Goal: Information Seeking & Learning: Learn about a topic

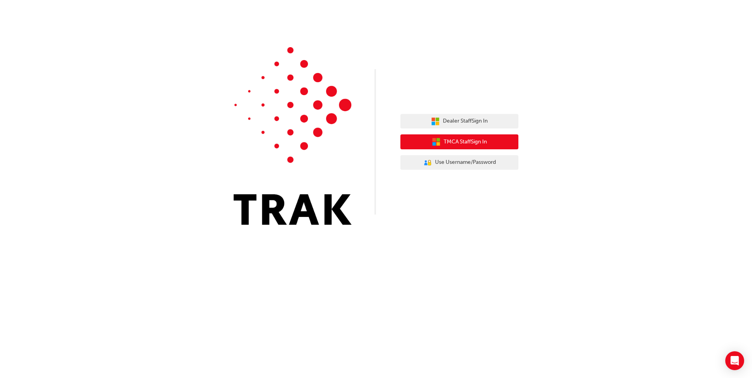
click at [488, 142] on button "TMCA Staff Sign In" at bounding box center [459, 141] width 118 height 15
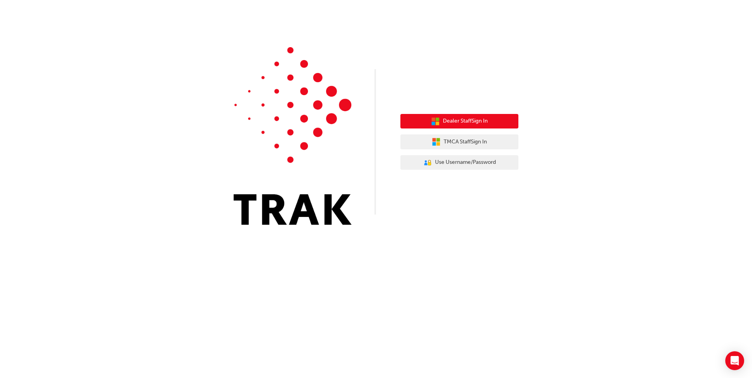
click at [473, 123] on span "Dealer Staff Sign In" at bounding box center [465, 121] width 45 height 9
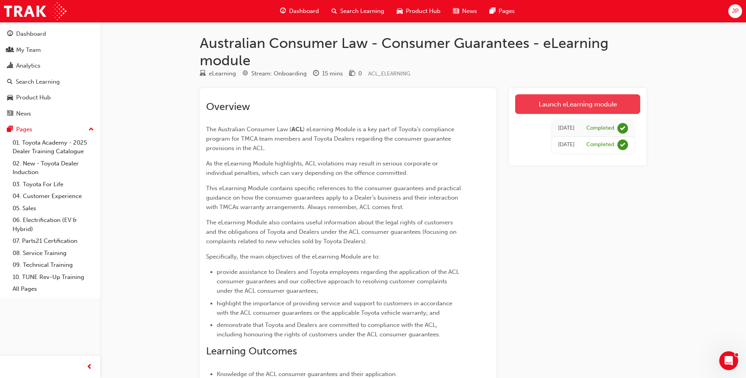
click at [589, 101] on link "Launch eLearning module" at bounding box center [577, 104] width 125 height 20
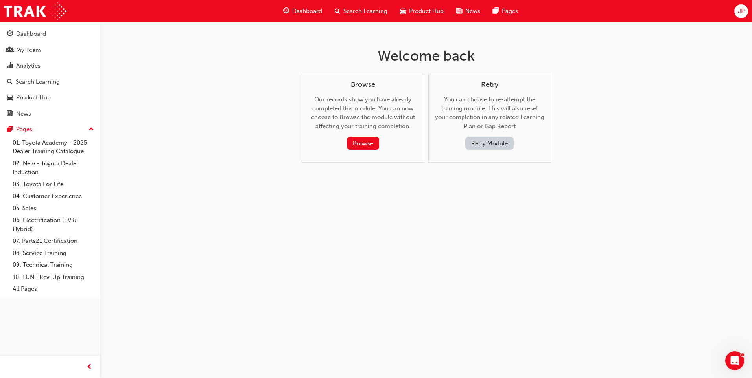
click at [475, 144] on button "Retry Module" at bounding box center [489, 143] width 48 height 13
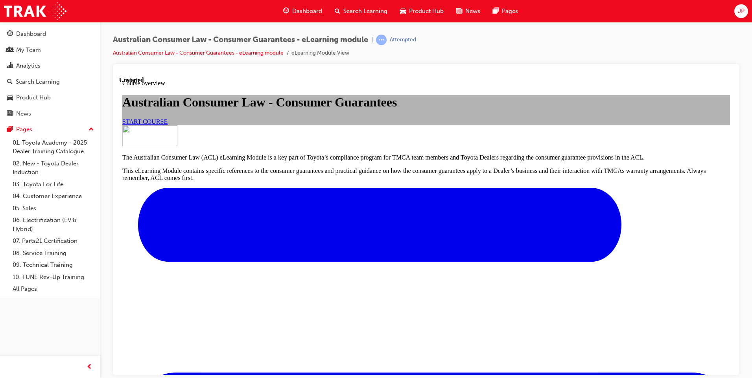
scroll to position [79, 0]
click at [167, 125] on span "START COURSE" at bounding box center [144, 121] width 45 height 7
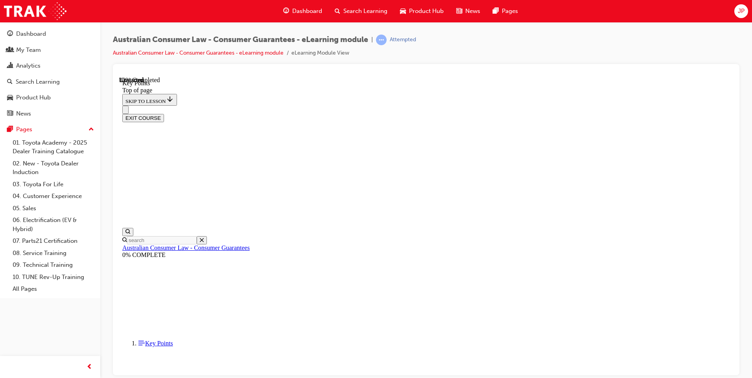
scroll to position [327, 0]
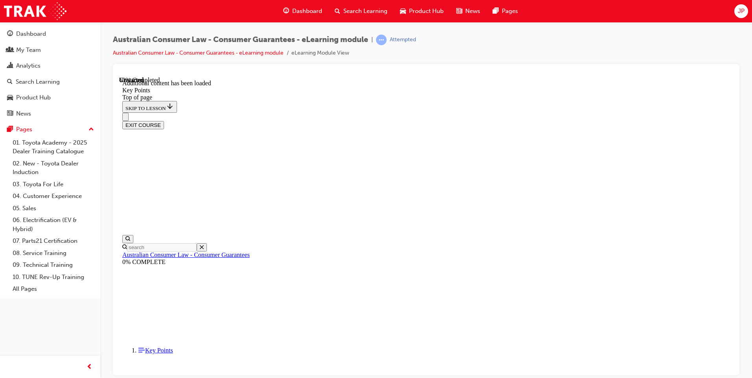
scroll to position [1008, 0]
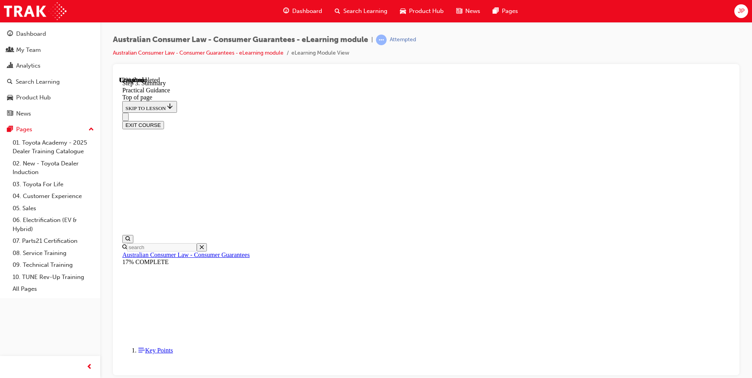
scroll to position [172, 0]
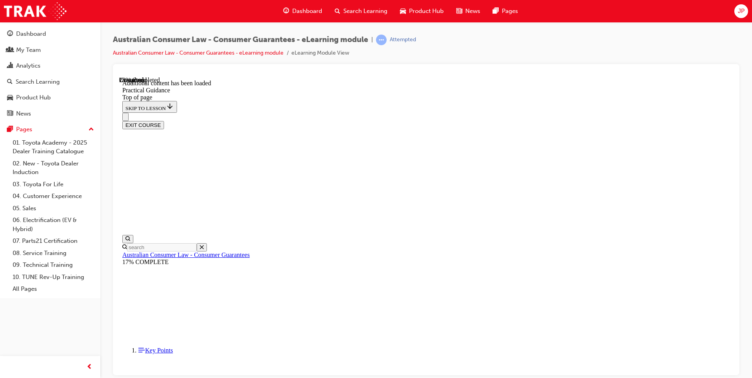
scroll to position [386, 0]
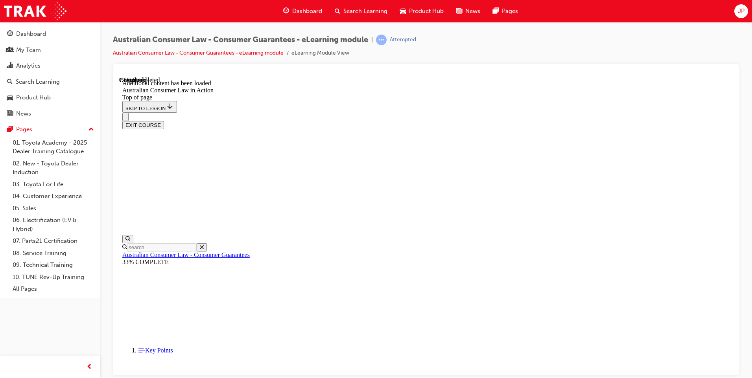
scroll to position [1342, 0]
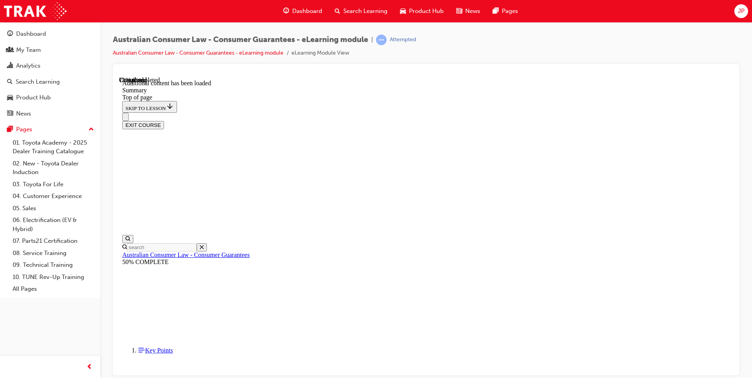
scroll to position [647, 0]
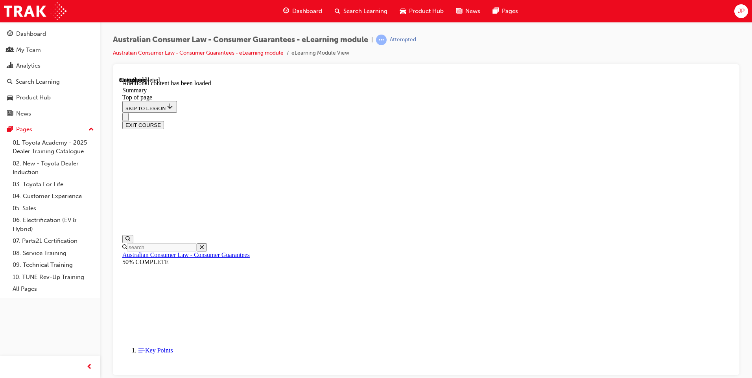
scroll to position [754, 0]
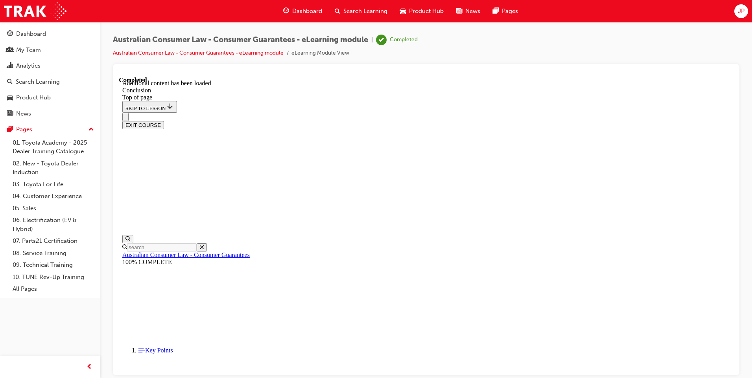
click at [164, 121] on button "EXIT COURSE" at bounding box center [143, 125] width 42 height 8
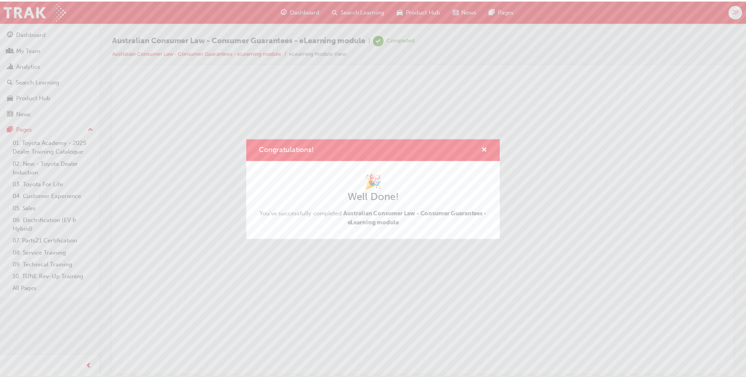
scroll to position [0, 0]
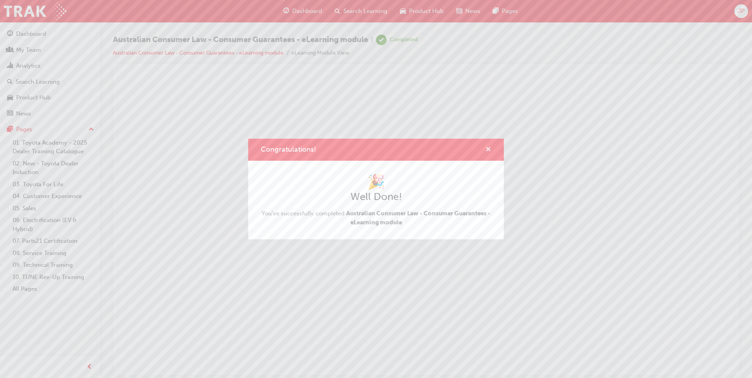
drag, startPoint x: 488, startPoint y: 147, endPoint x: 421, endPoint y: 89, distance: 89.5
click at [488, 147] on span "cross-icon" at bounding box center [488, 150] width 6 height 7
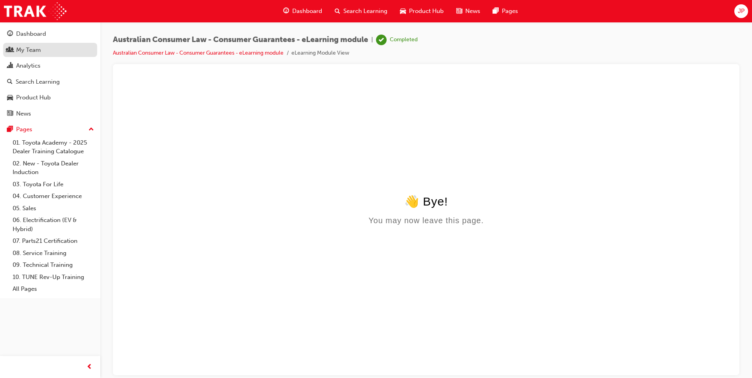
click at [35, 46] on div "My Team" at bounding box center [28, 50] width 25 height 9
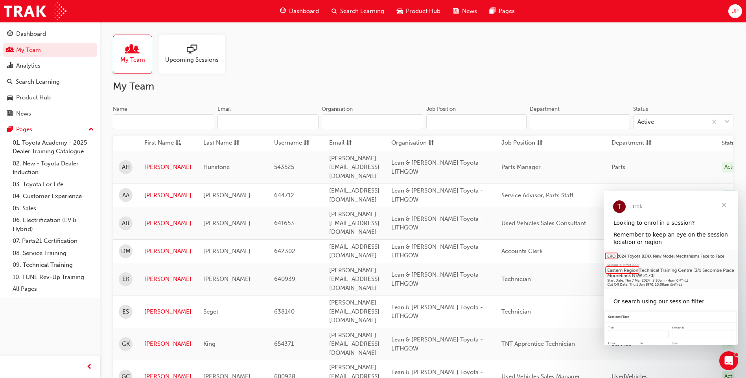
click at [722, 206] on span "Close" at bounding box center [724, 205] width 28 height 28
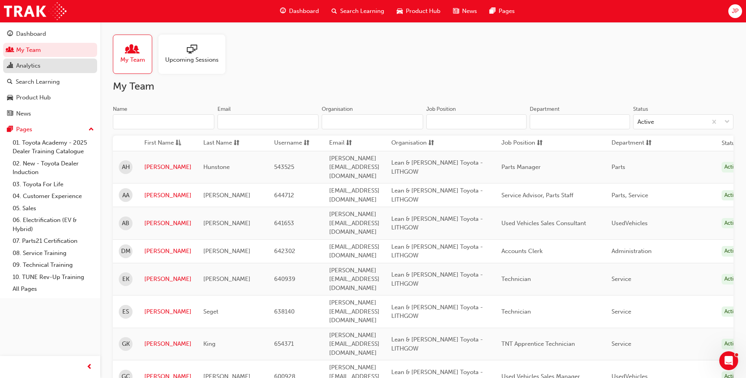
click at [46, 65] on div "Analytics" at bounding box center [50, 66] width 86 height 10
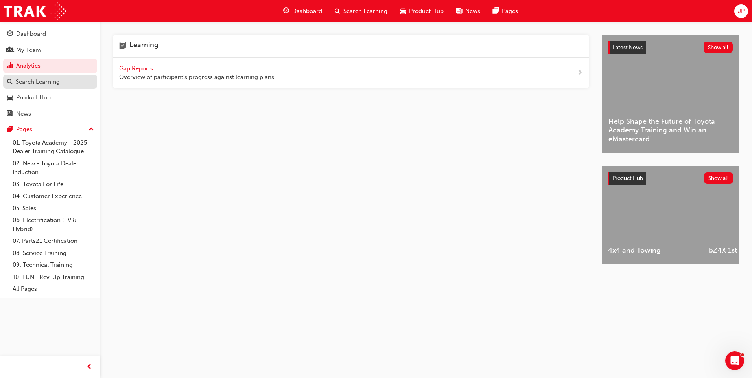
click at [53, 77] on div "Search Learning" at bounding box center [38, 81] width 44 height 9
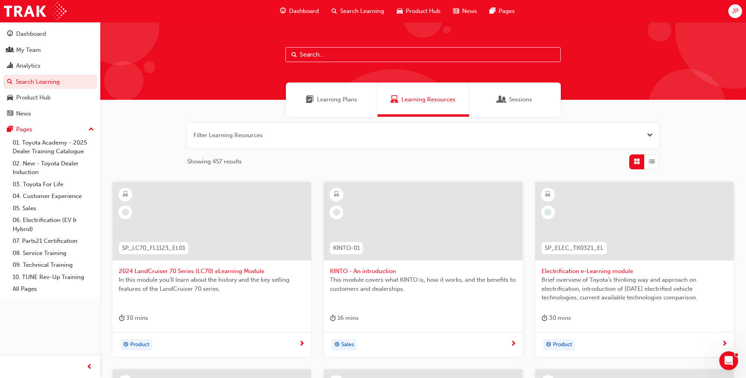
click at [406, 9] on span "Product Hub" at bounding box center [423, 11] width 35 height 9
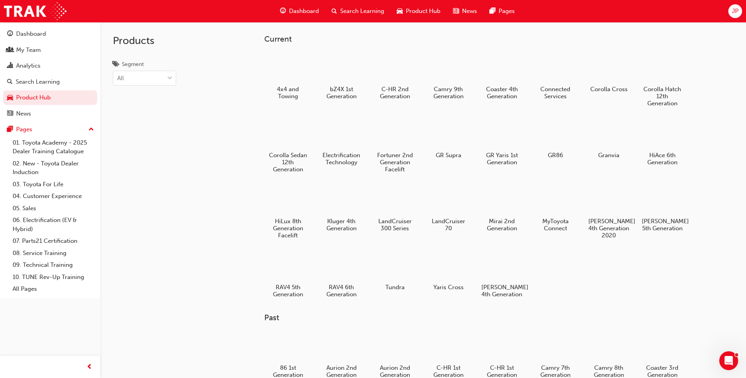
click at [285, 4] on div "Dashboard" at bounding box center [300, 11] width 52 height 16
